Goal: Information Seeking & Learning: Learn about a topic

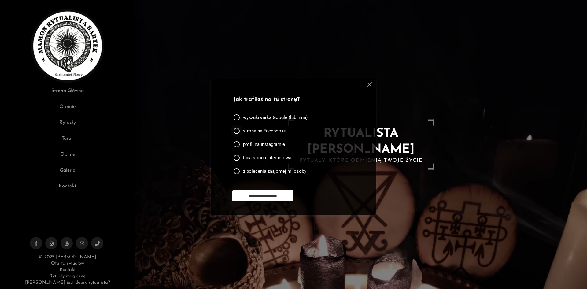
click at [270, 131] on span "strona na Facebooku" at bounding box center [264, 131] width 43 height 6
click at [268, 198] on input "**********" at bounding box center [262, 195] width 61 height 11
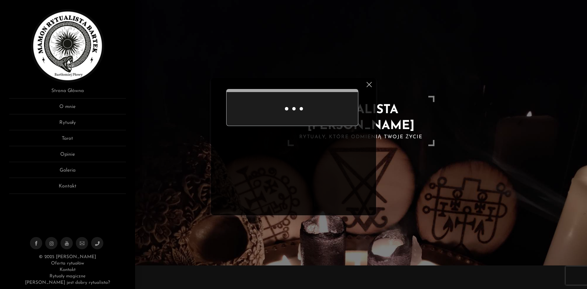
scroll to position [24, 0]
click at [369, 85] on img at bounding box center [368, 84] width 5 height 5
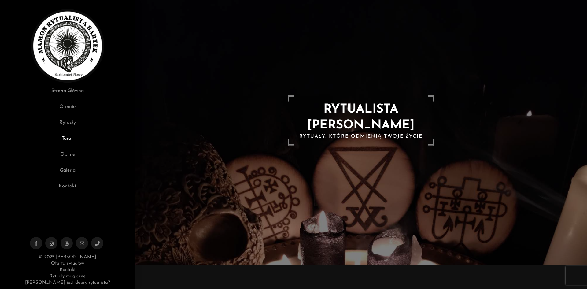
click at [67, 136] on link "Tarot" at bounding box center [67, 140] width 117 height 11
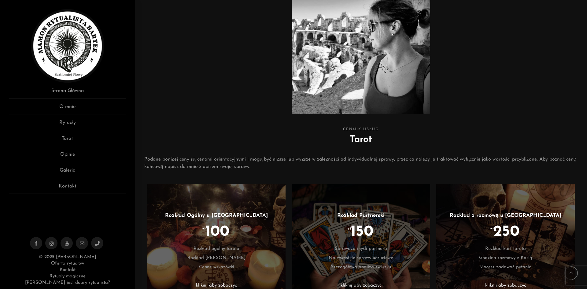
scroll to position [122, 0]
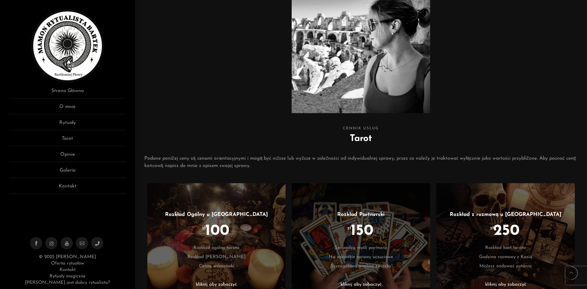
click at [498, 95] on div at bounding box center [505, 32] width 145 height 188
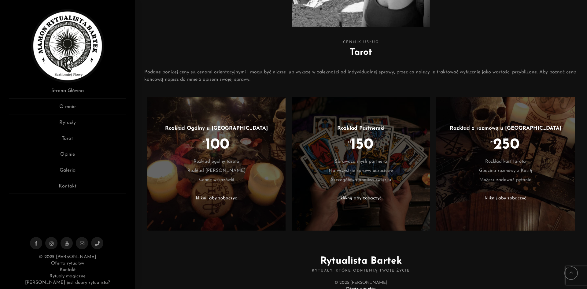
scroll to position [220, 0]
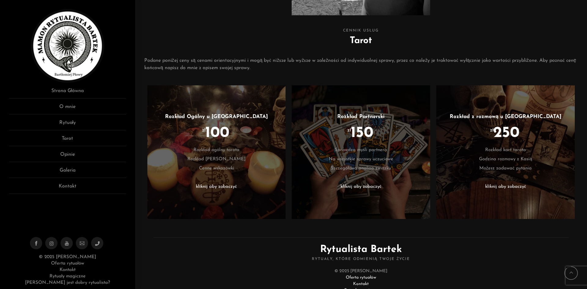
click at [511, 188] on li "kliknij aby zobaczyć" at bounding box center [505, 186] width 120 height 9
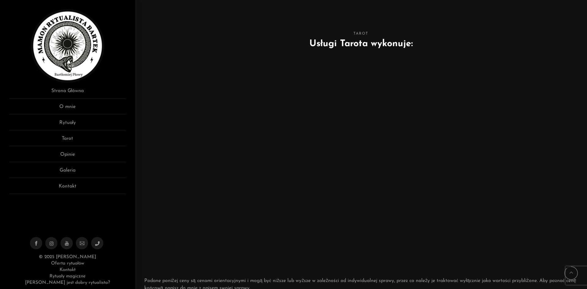
scroll to position [220, 0]
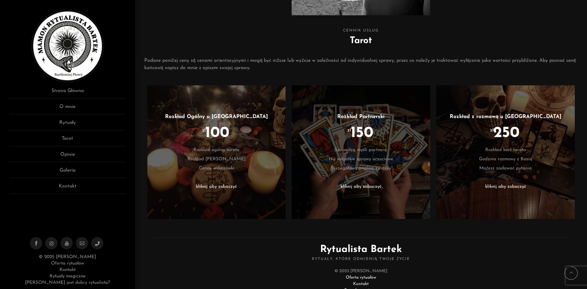
click at [362, 187] on li "kliknij aby zobaczyć" at bounding box center [361, 186] width 120 height 9
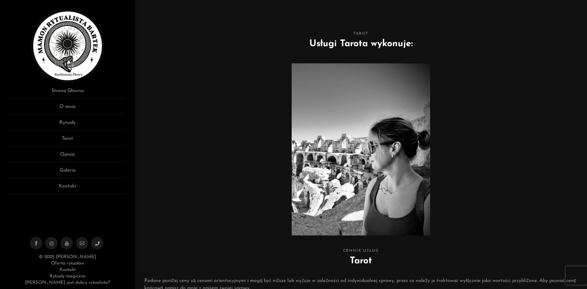
scroll to position [220, 0]
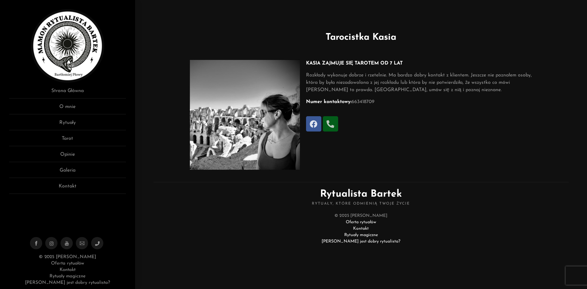
click at [312, 127] on icon at bounding box center [313, 123] width 7 height 7
click at [64, 123] on link "Rytuały" at bounding box center [67, 124] width 117 height 11
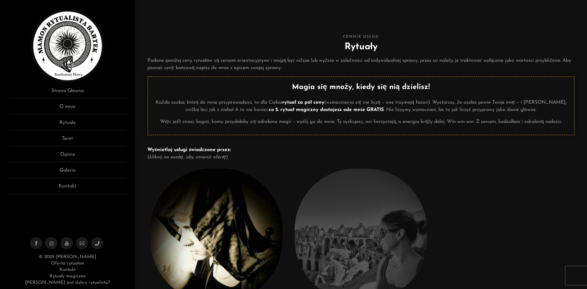
click at [483, 168] on div at bounding box center [505, 246] width 138 height 163
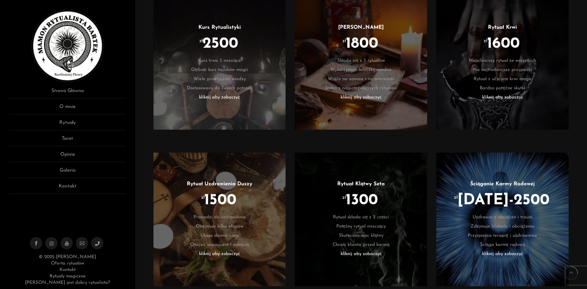
scroll to position [403, 0]
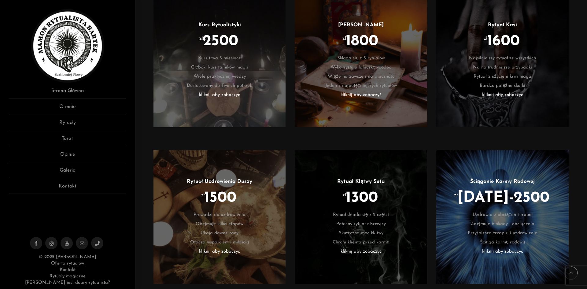
click at [365, 95] on li "kliknij aby zobaczyć" at bounding box center [361, 94] width 114 height 9
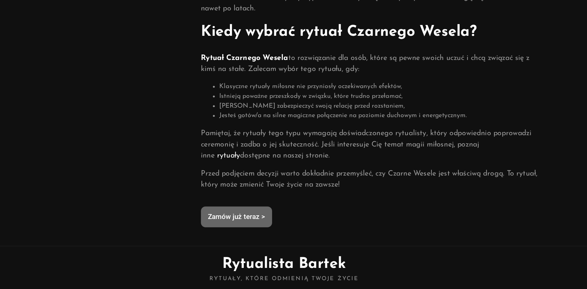
scroll to position [281, 0]
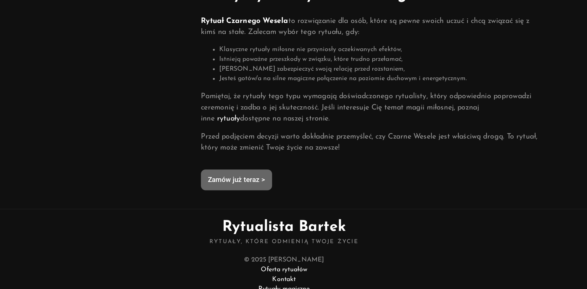
click at [326, 217] on span "Zamów już teraz >" at bounding box center [329, 216] width 38 height 5
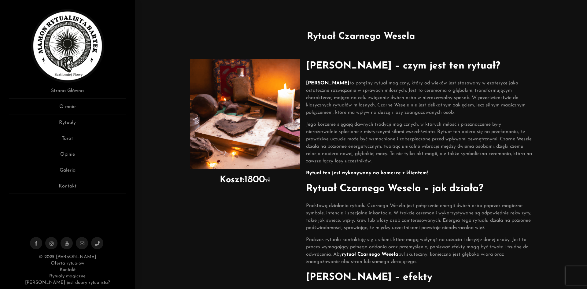
scroll to position [0, 0]
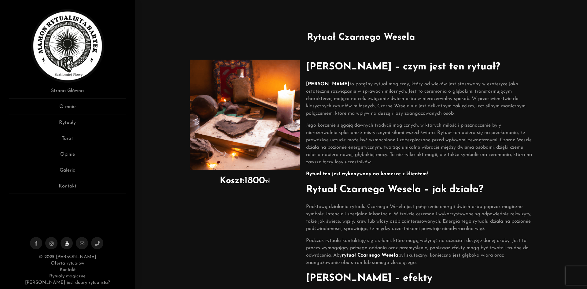
click at [68, 244] on icon at bounding box center [66, 243] width 5 height 5
click at [72, 157] on link "Opinie" at bounding box center [67, 156] width 117 height 11
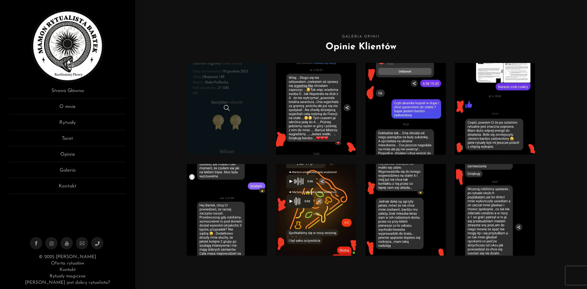
click at [209, 94] on link at bounding box center [227, 109] width 80 height 92
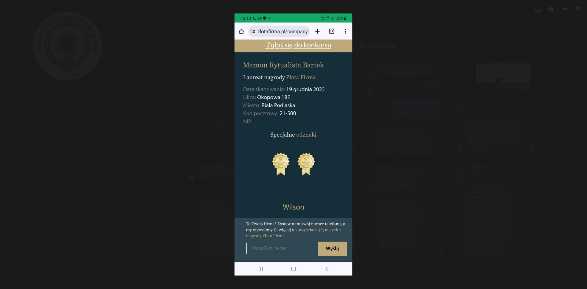
click at [209, 94] on div at bounding box center [293, 144] width 587 height 289
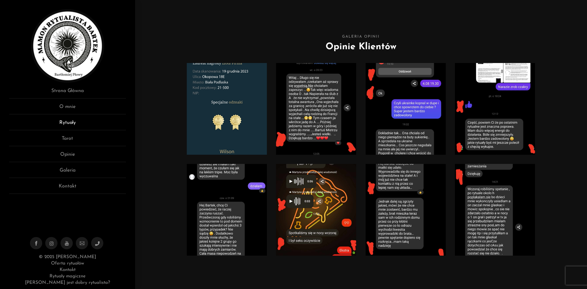
click at [71, 122] on link "Rytuały" at bounding box center [67, 124] width 117 height 11
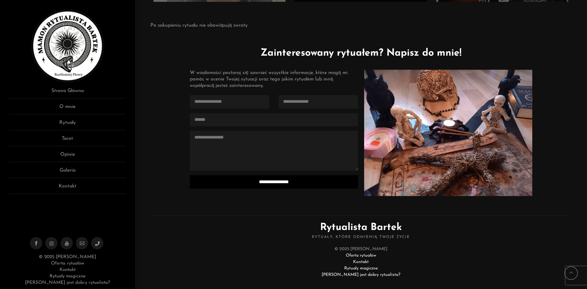
scroll to position [1475, 0]
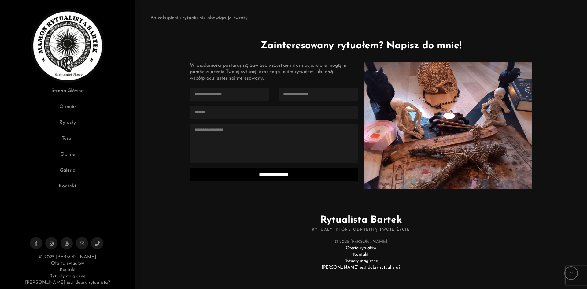
click at [73, 284] on link "[PERSON_NAME] jest dobry rytualista?" at bounding box center [67, 282] width 85 height 5
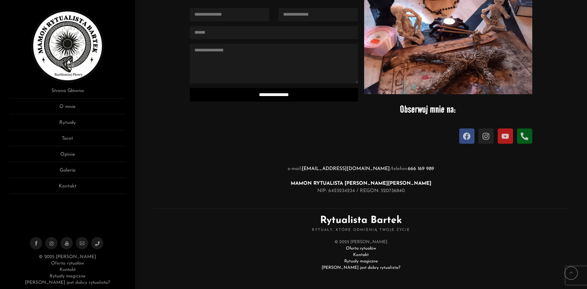
scroll to position [776, 0]
click at [71, 108] on link "O mnie" at bounding box center [67, 108] width 117 height 11
